Goal: Transaction & Acquisition: Purchase product/service

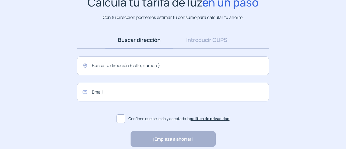
scroll to position [54, 0]
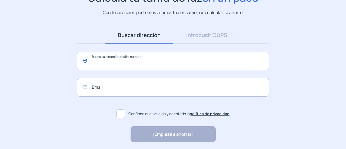
click at [161, 63] on input "text" at bounding box center [173, 61] width 192 height 19
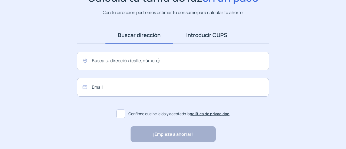
click at [217, 34] on link "Introducir CUPS" at bounding box center [207, 35] width 68 height 17
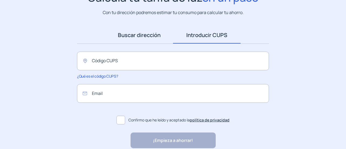
click at [123, 39] on link "Buscar dirección" at bounding box center [139, 35] width 68 height 17
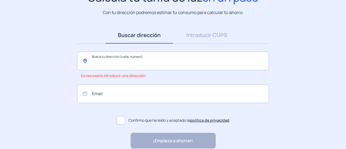
click at [143, 59] on input "text" at bounding box center [173, 61] width 192 height 19
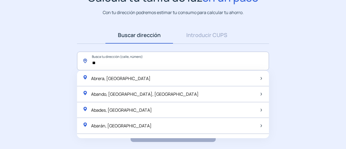
type input "*"
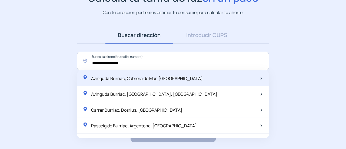
click at [151, 76] on span "Avinguda Burriac, Cabrera de Mar, [GEOGRAPHIC_DATA]" at bounding box center [147, 78] width 112 height 6
type input "**********"
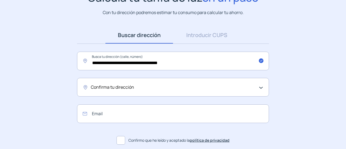
click at [137, 85] on div "Confirma tu dirección" at bounding box center [172, 87] width 162 height 7
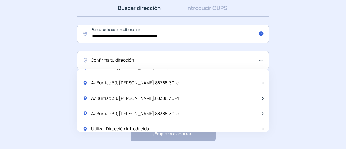
scroll to position [686, 0]
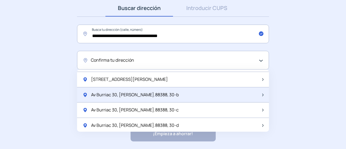
click at [169, 89] on div "Av Burriac 30, [PERSON_NAME].88388, 30-b" at bounding box center [173, 94] width 192 height 15
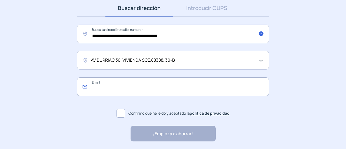
click at [169, 89] on input "email" at bounding box center [173, 86] width 192 height 19
